Goal: Information Seeking & Learning: Check status

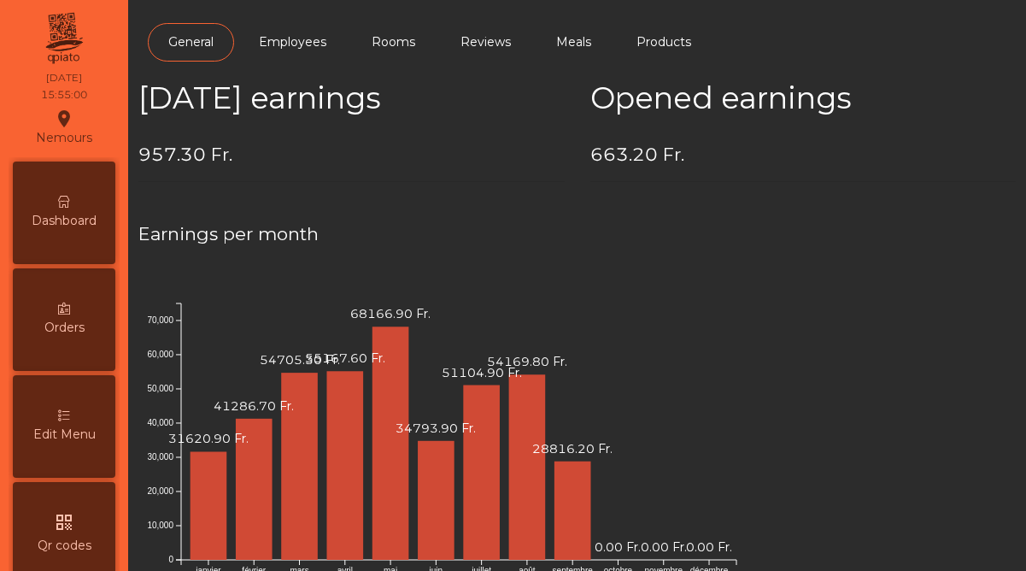
scroll to position [881, 0]
click at [72, 226] on span "Dashboard" at bounding box center [64, 221] width 65 height 18
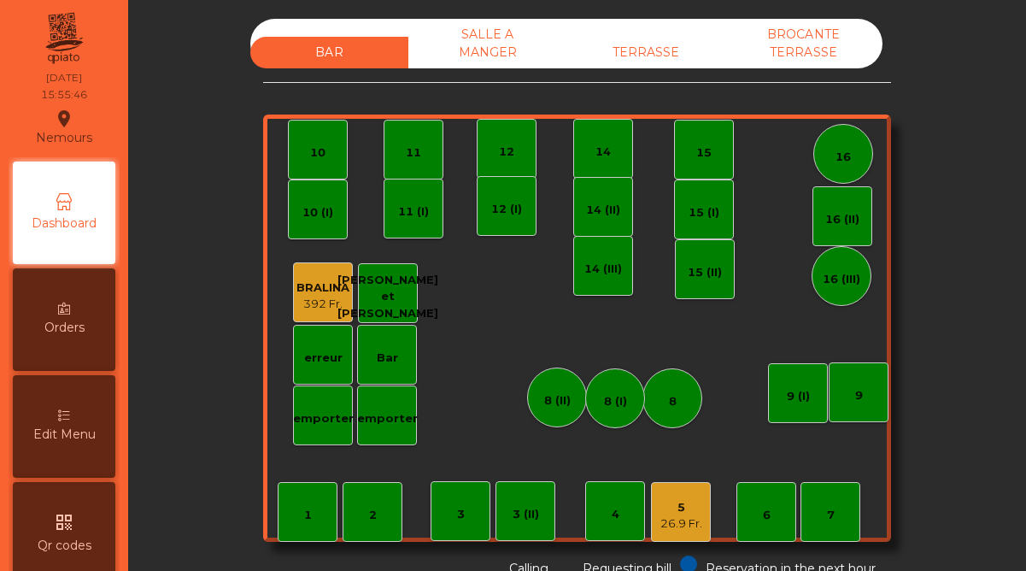
click at [667, 520] on div "26.9 Fr." at bounding box center [682, 523] width 42 height 17
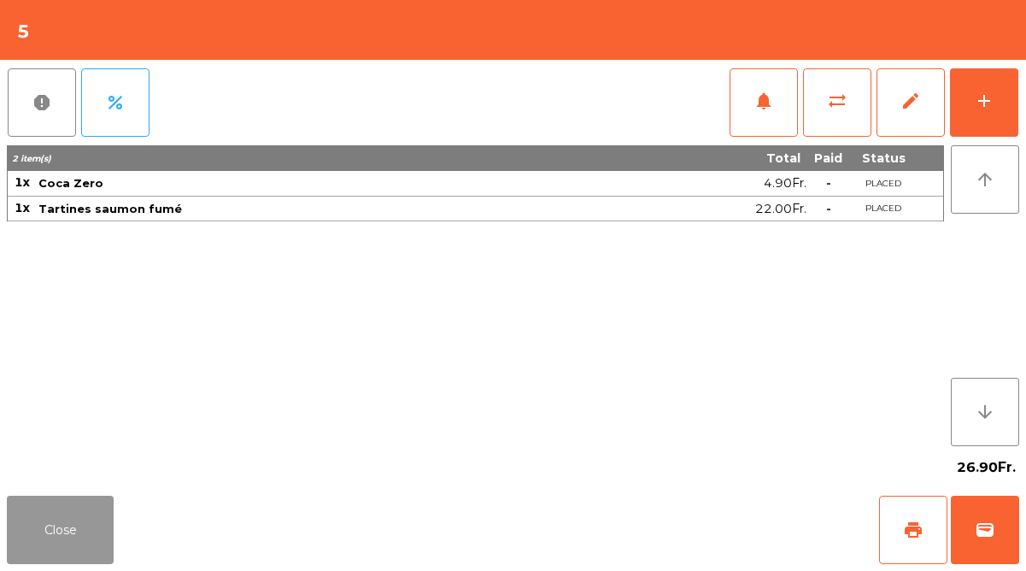
click at [73, 526] on button "Close" at bounding box center [60, 530] width 107 height 68
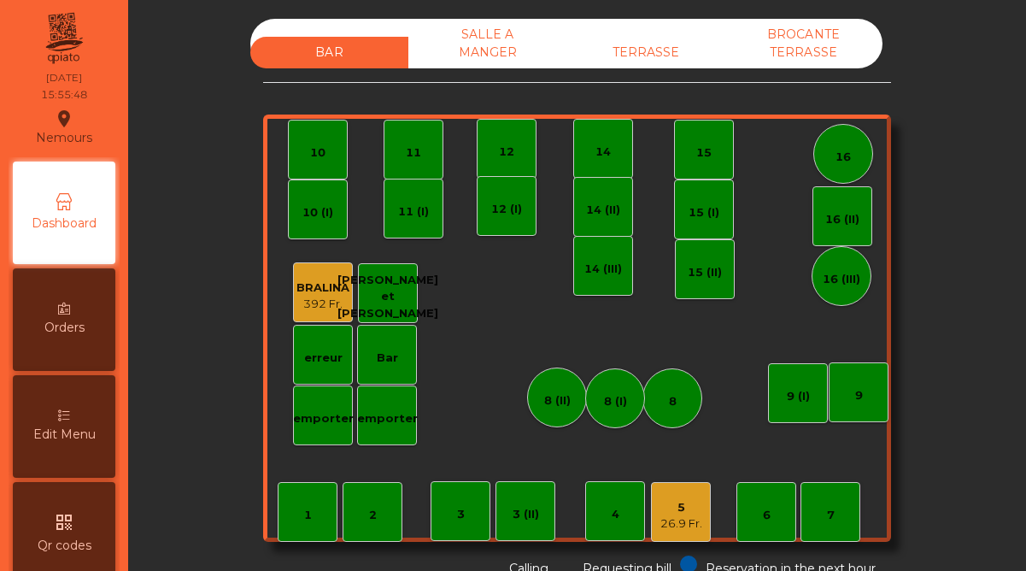
click at [650, 54] on div "TERRASSE" at bounding box center [646, 53] width 158 height 32
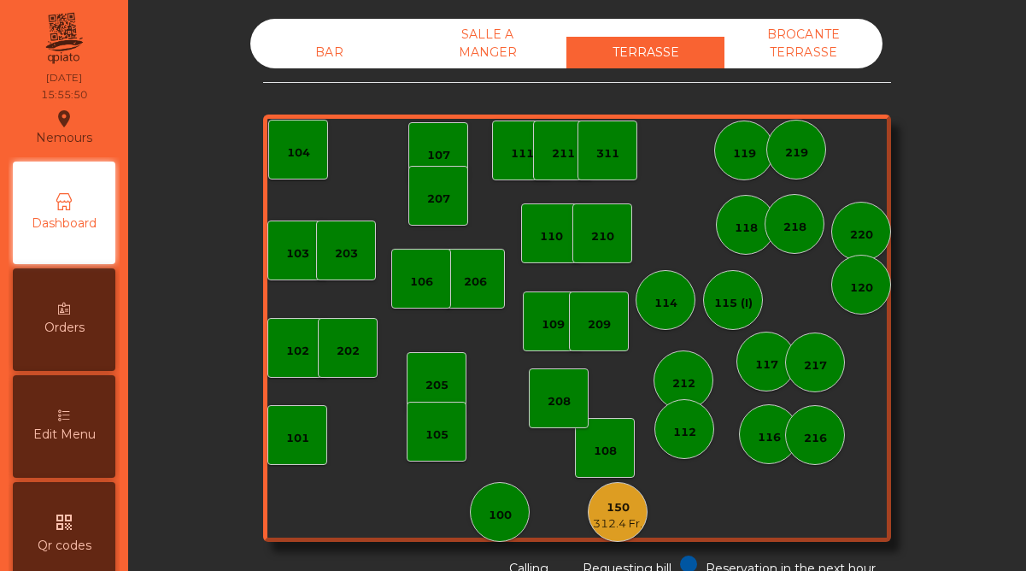
click at [618, 522] on div "312.4 Fr." at bounding box center [618, 523] width 50 height 17
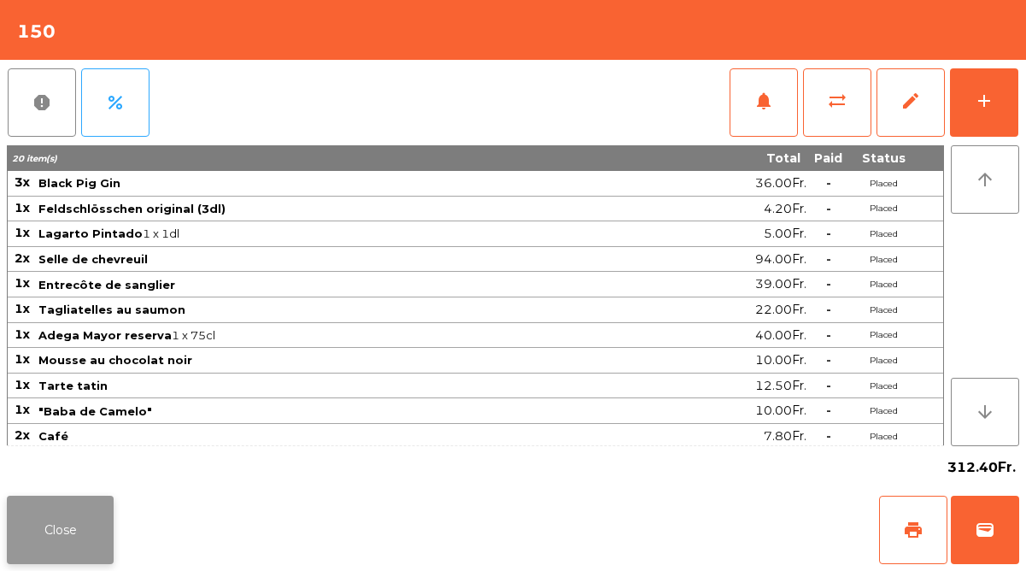
click at [81, 514] on button "Close" at bounding box center [60, 530] width 107 height 68
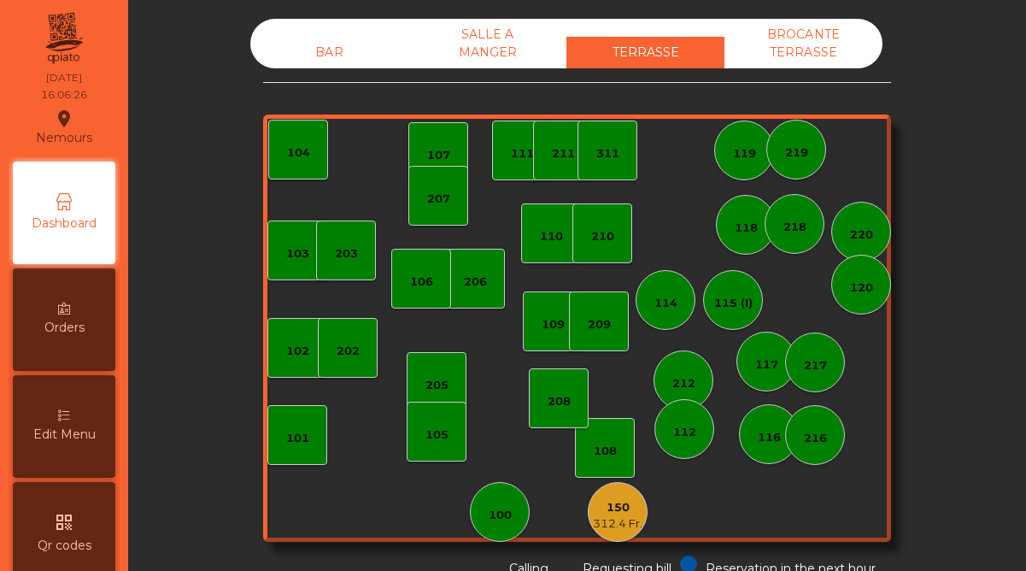
click at [309, 46] on div "BAR" at bounding box center [329, 53] width 158 height 32
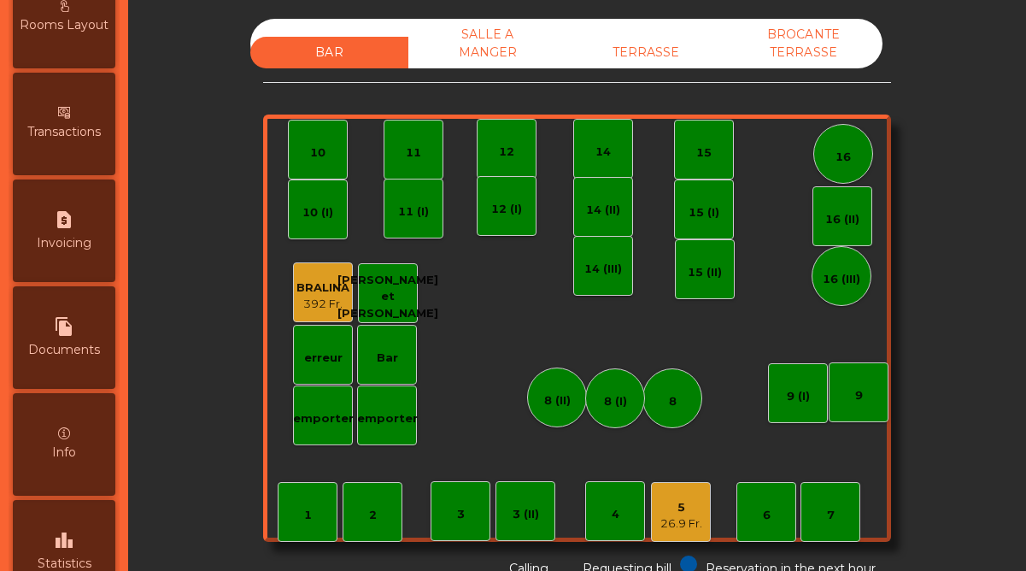
scroll to position [881, 0]
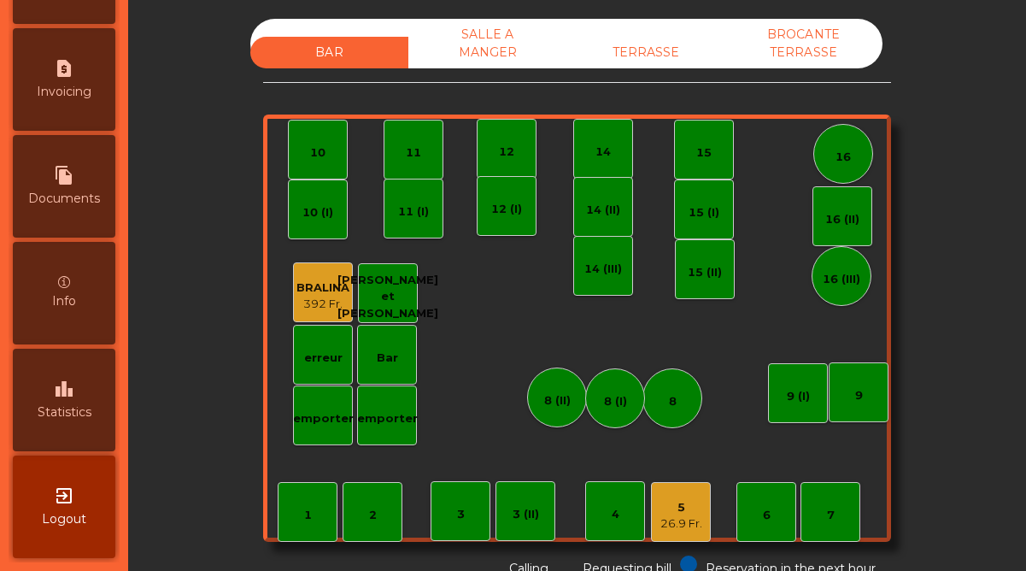
click at [72, 417] on span "Statistics" at bounding box center [65, 412] width 54 height 18
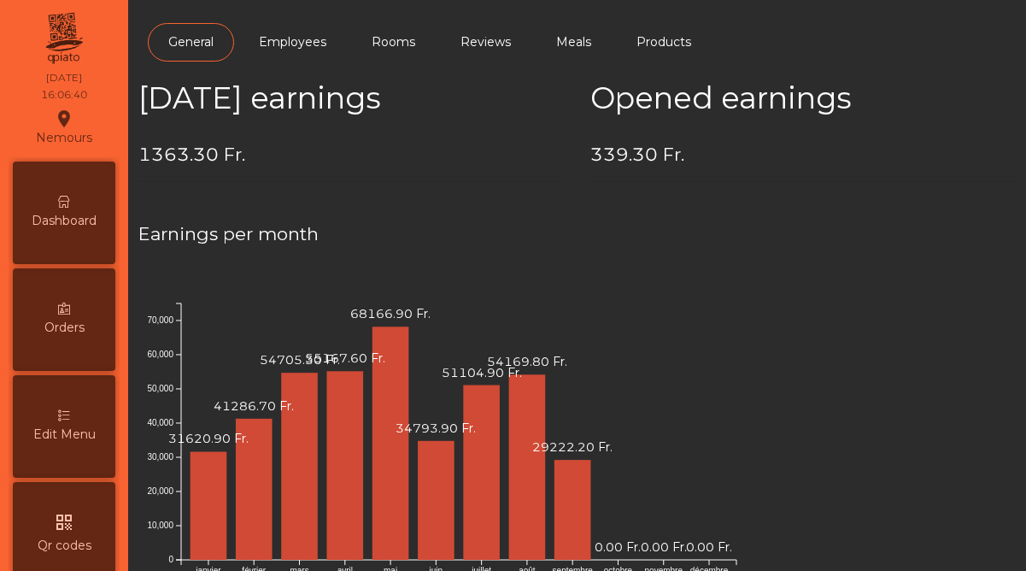
click at [79, 205] on div "Dashboard" at bounding box center [64, 213] width 103 height 103
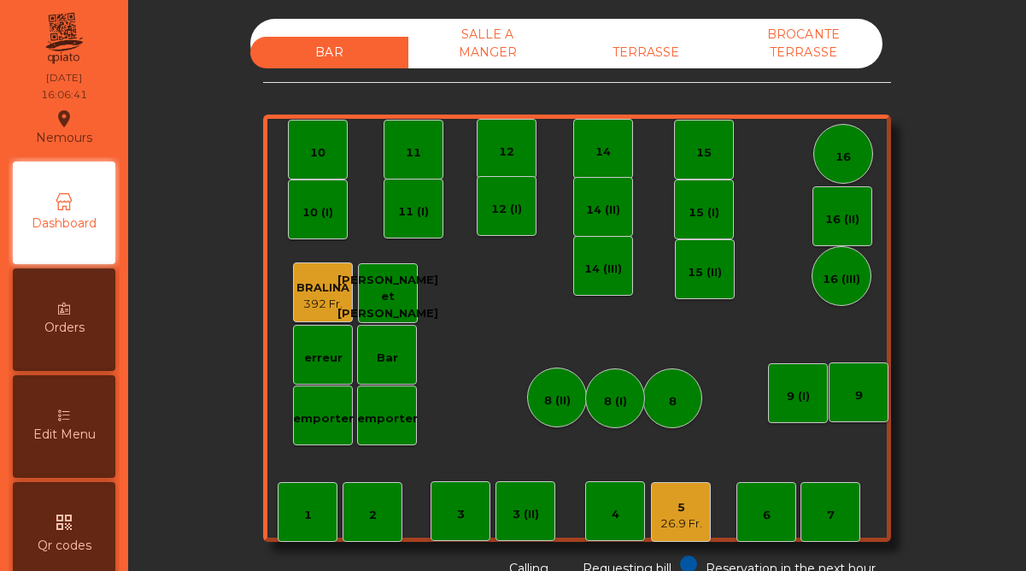
click at [514, 33] on div "SALLE A MANGER" at bounding box center [488, 44] width 158 height 50
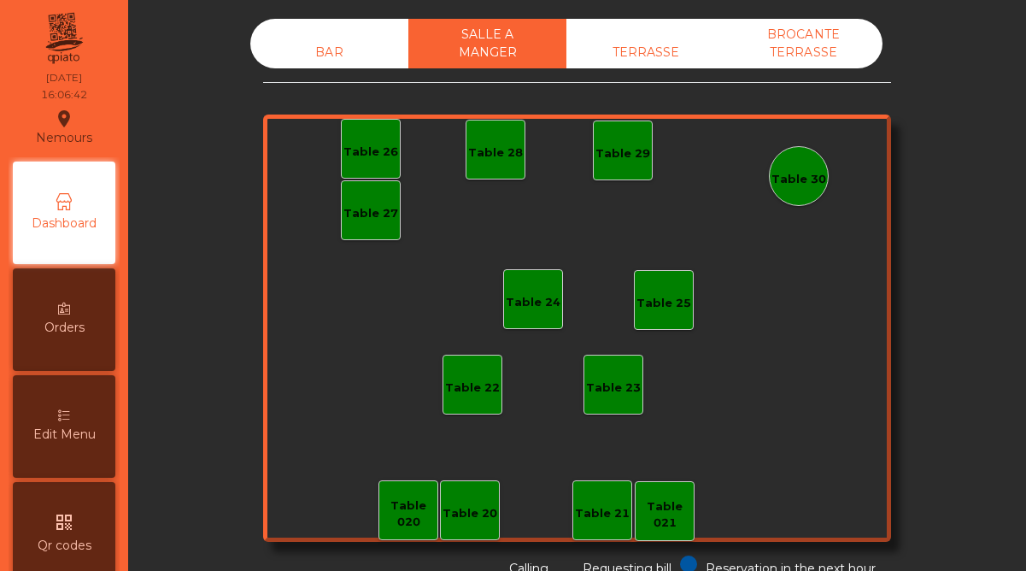
click at [636, 54] on div "TERRASSE" at bounding box center [646, 53] width 158 height 32
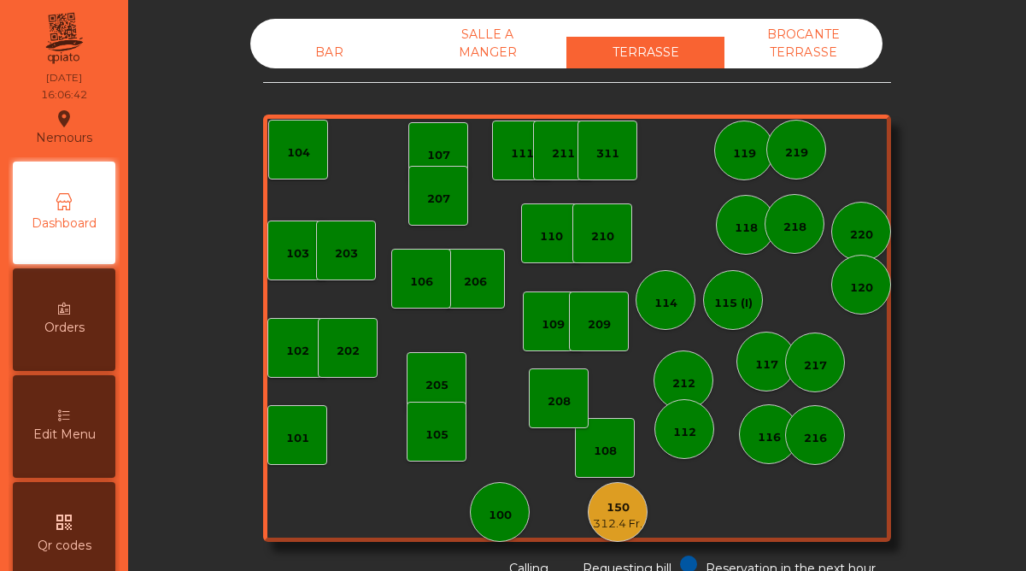
click at [803, 35] on div "BROCANTE TERRASSE" at bounding box center [804, 44] width 158 height 50
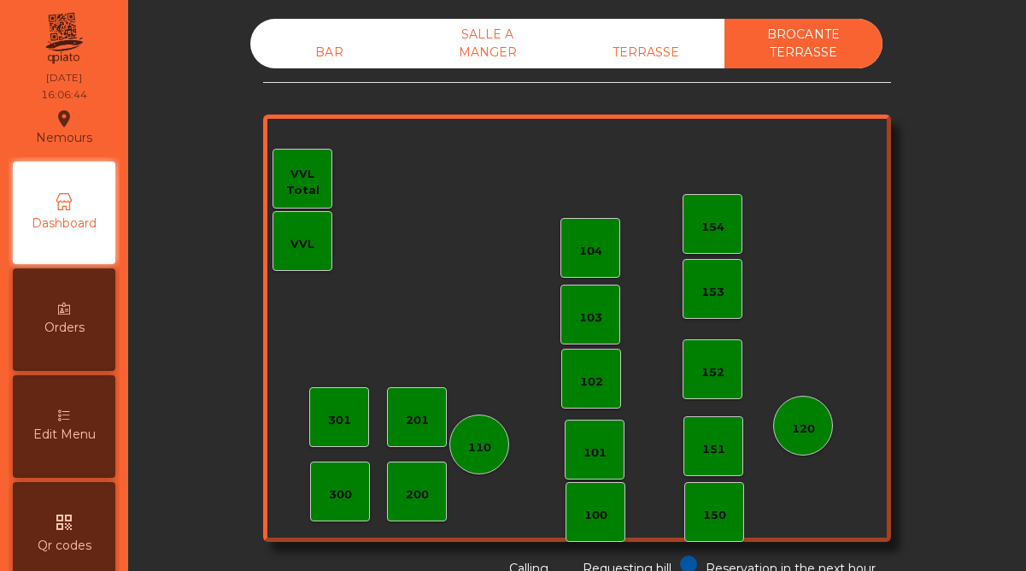
click at [324, 50] on div "BAR" at bounding box center [329, 53] width 158 height 32
